Goal: Check status: Check status

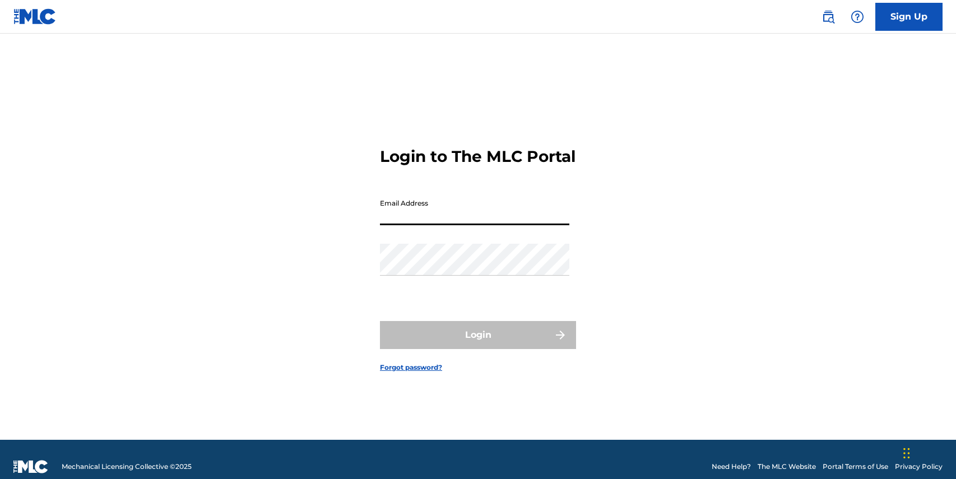
type input "[EMAIL_ADDRESS][DOMAIN_NAME]"
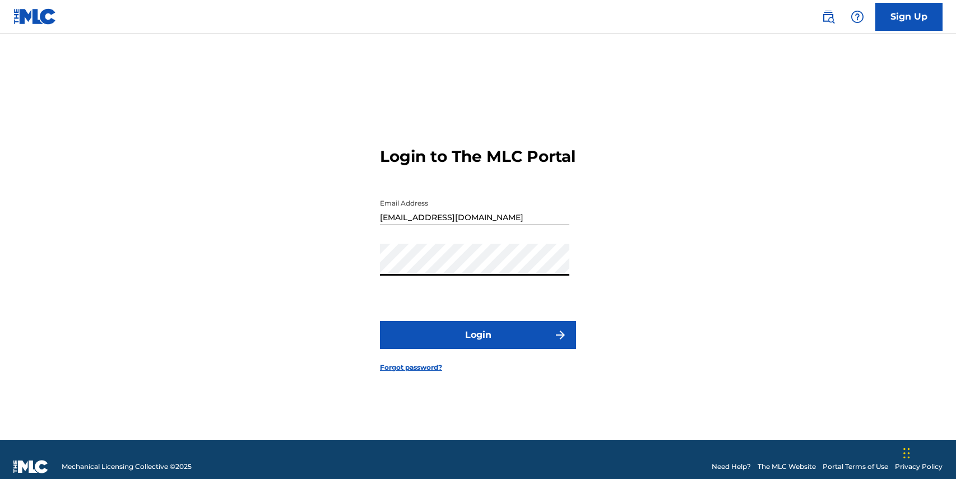
click at [451, 346] on button "Login" at bounding box center [478, 335] width 196 height 28
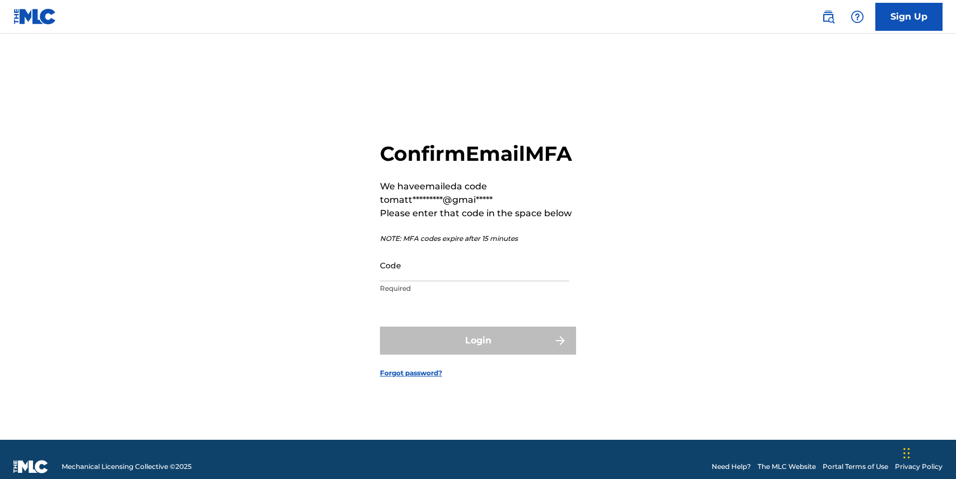
click at [516, 281] on input "Code" at bounding box center [474, 265] width 189 height 32
paste input "678782"
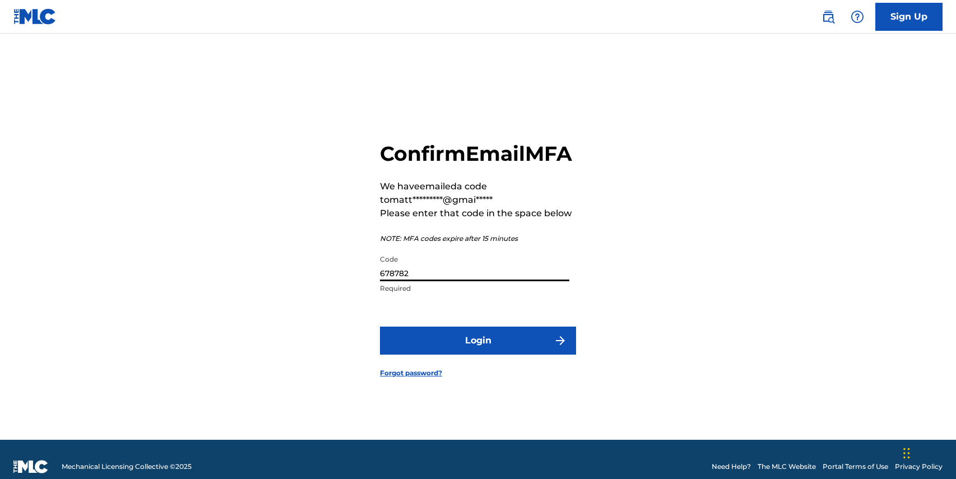
type input "678782"
click at [499, 354] on button "Login" at bounding box center [478, 341] width 196 height 28
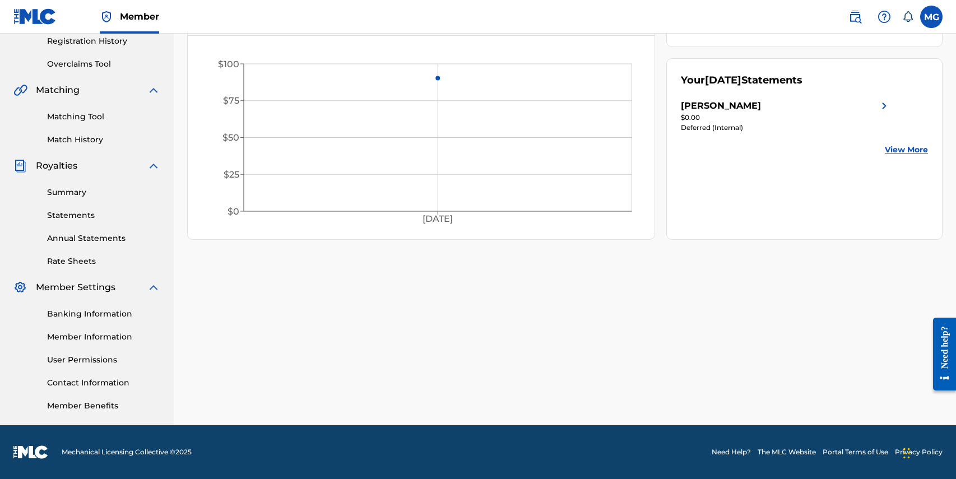
scroll to position [216, 0]
click at [905, 154] on link "View More" at bounding box center [906, 150] width 43 height 12
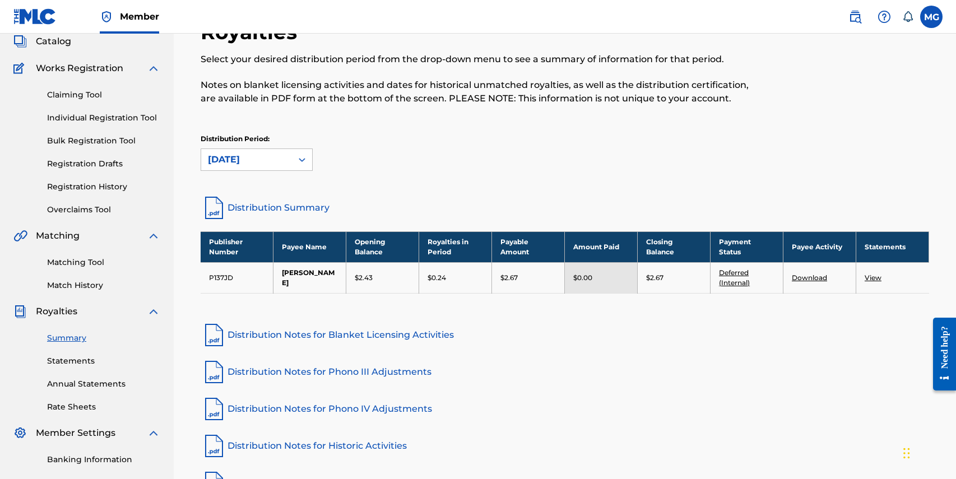
scroll to position [69, 0]
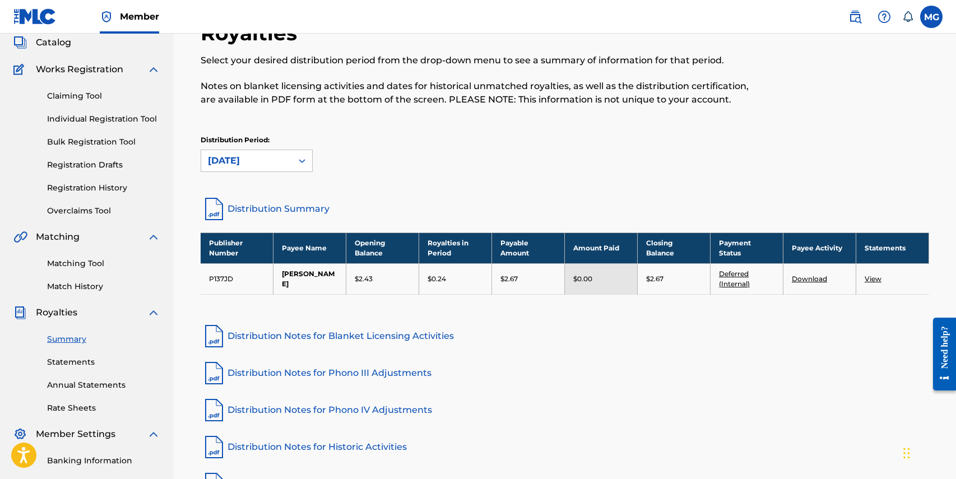
click at [874, 279] on link "View" at bounding box center [873, 279] width 17 height 8
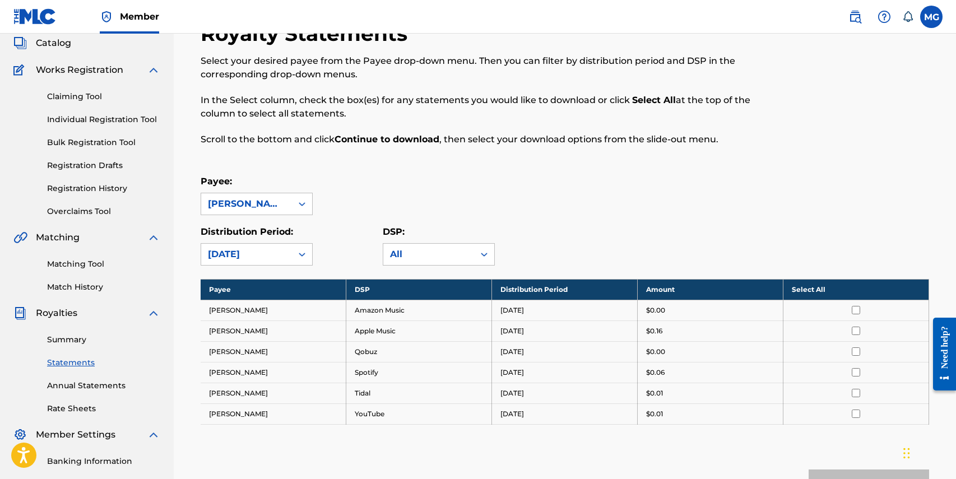
scroll to position [69, 0]
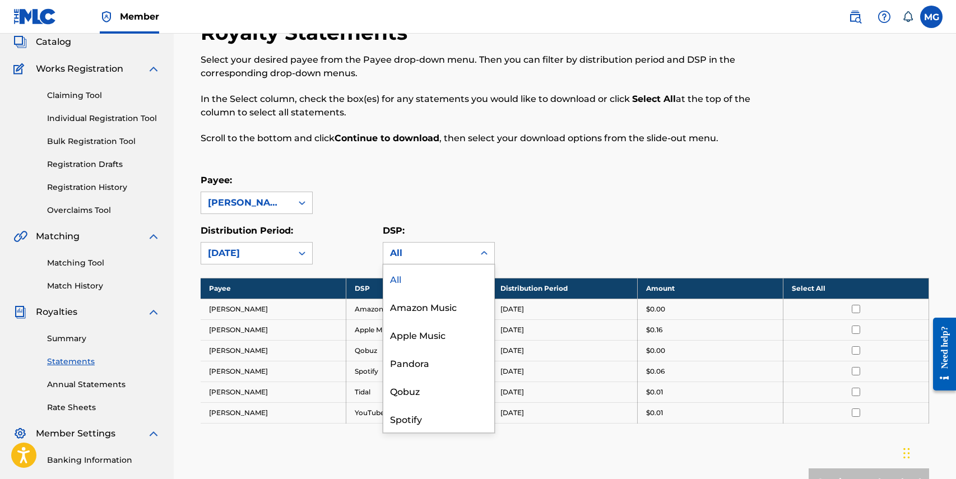
click at [411, 254] on div "All" at bounding box center [428, 253] width 77 height 13
click at [373, 178] on div "Payee: MATT GOLD" at bounding box center [565, 194] width 729 height 40
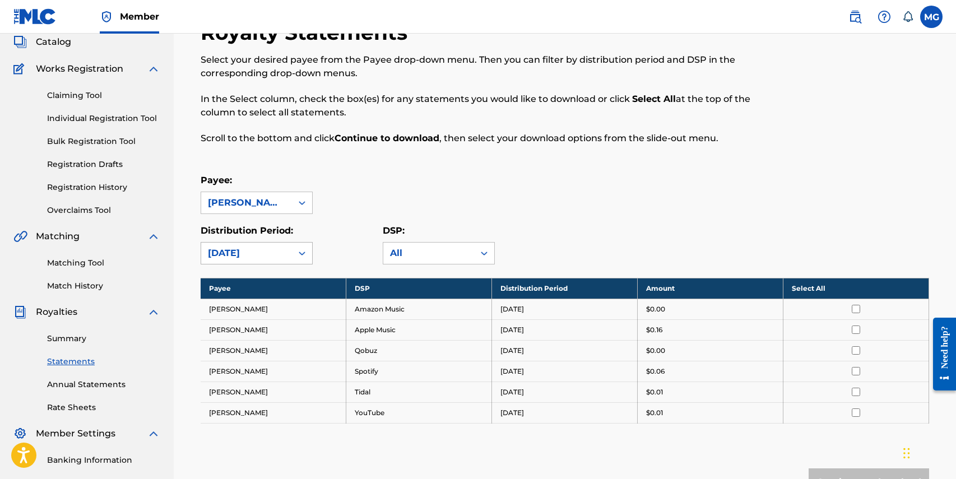
click at [274, 253] on div "[DATE]" at bounding box center [246, 253] width 77 height 13
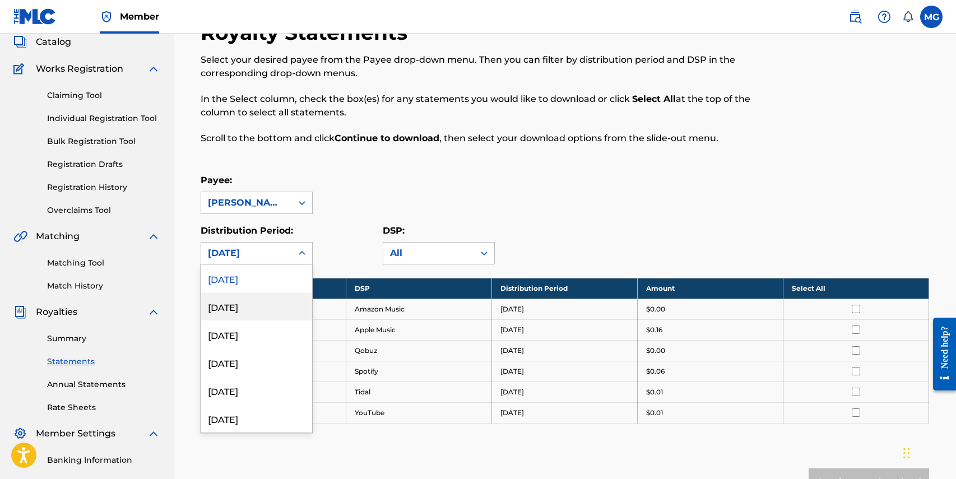
click at [249, 312] on div "July 2025" at bounding box center [256, 307] width 111 height 28
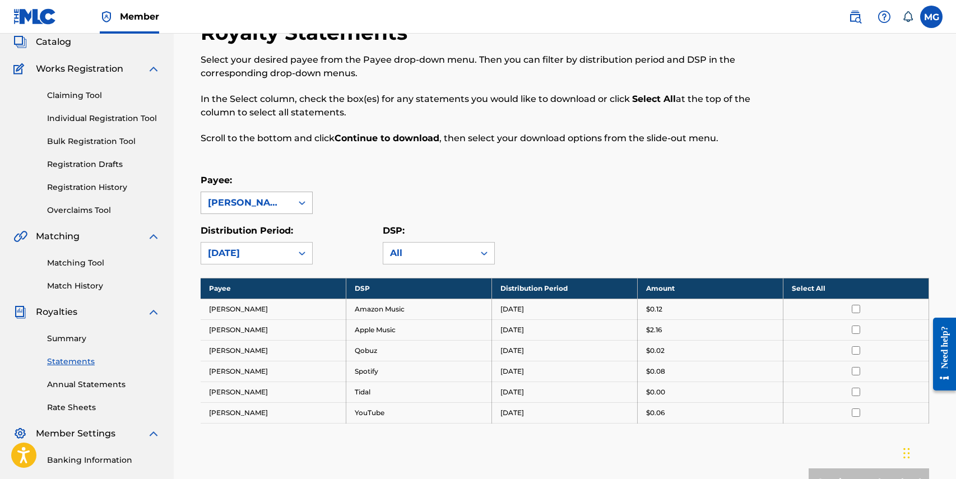
click at [266, 201] on div "[PERSON_NAME]" at bounding box center [246, 202] width 77 height 13
click at [304, 138] on p "Scroll to the bottom and click Continue to download , then select your download…" at bounding box center [481, 138] width 561 height 13
click at [94, 181] on div "Claiming Tool Individual Registration Tool Bulk Registration Tool Registration …" at bounding box center [86, 146] width 147 height 141
click at [84, 190] on link "Registration History" at bounding box center [103, 188] width 113 height 12
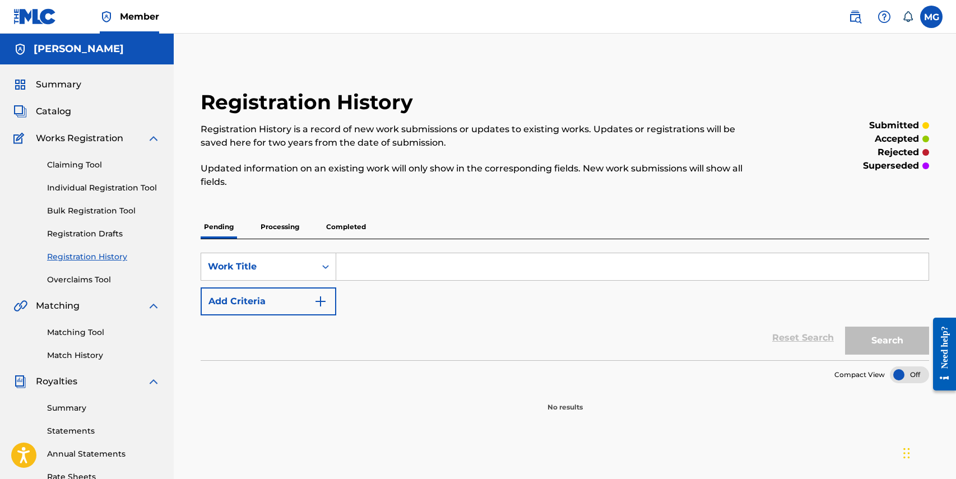
click at [345, 225] on p "Completed" at bounding box center [346, 227] width 47 height 24
